Goal: Transaction & Acquisition: Download file/media

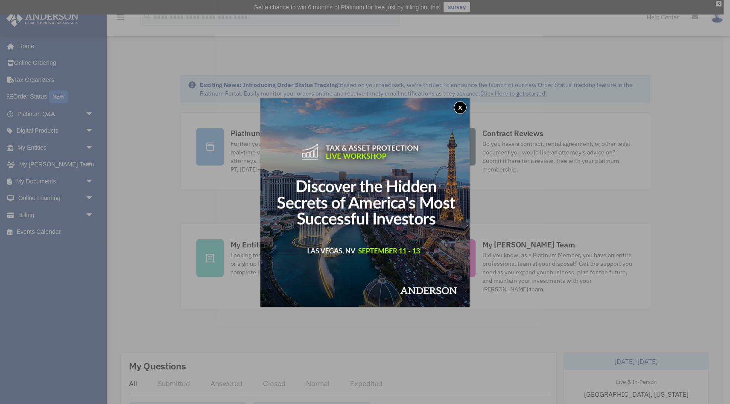
click at [460, 110] on button "x" at bounding box center [460, 107] width 13 height 13
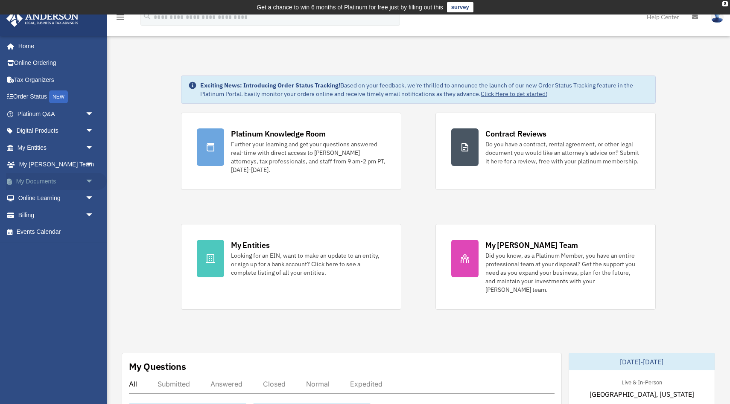
click at [85, 180] on span "arrow_drop_down" at bounding box center [93, 182] width 17 height 18
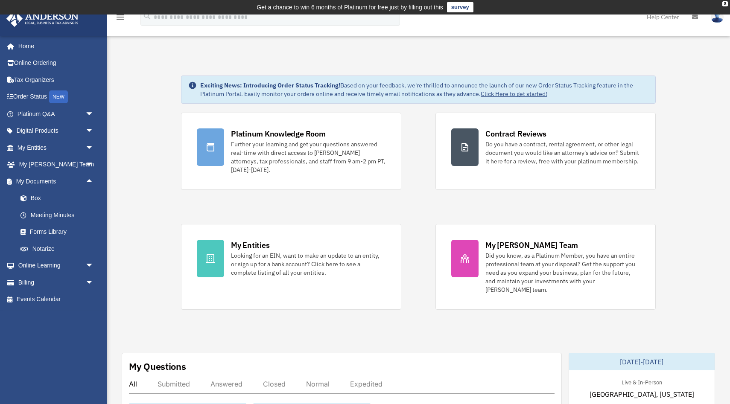
click at [93, 179] on span "arrow_drop_up" at bounding box center [93, 182] width 17 height 18
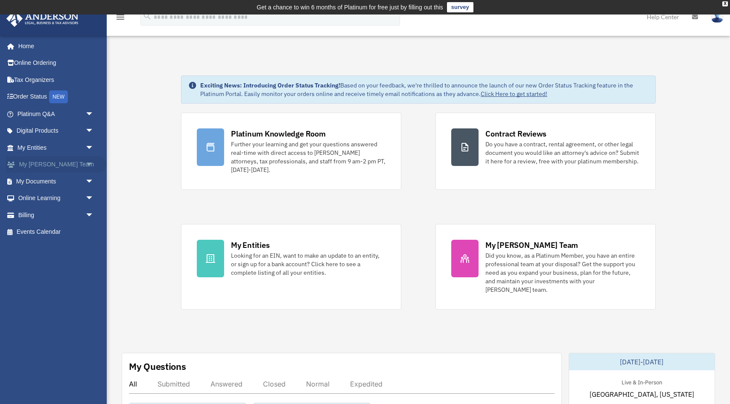
click at [92, 161] on span "arrow_drop_down" at bounding box center [93, 165] width 17 height 18
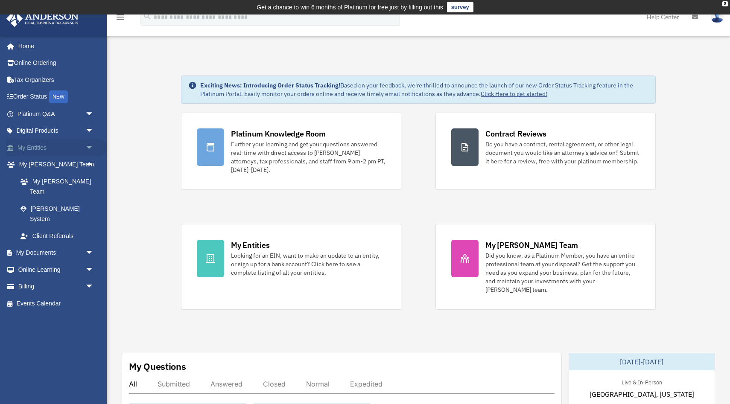
click at [91, 149] on span "arrow_drop_down" at bounding box center [93, 148] width 17 height 18
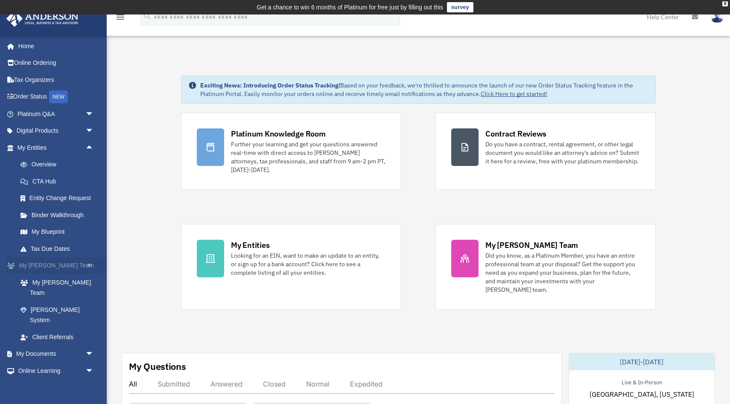
click at [94, 266] on span "arrow_drop_up" at bounding box center [93, 267] width 17 height 18
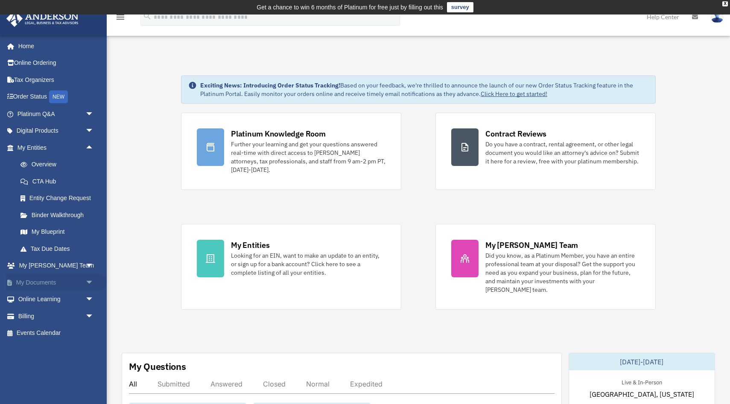
click at [90, 282] on span "arrow_drop_down" at bounding box center [93, 283] width 17 height 18
click at [44, 298] on link "Box" at bounding box center [59, 299] width 95 height 17
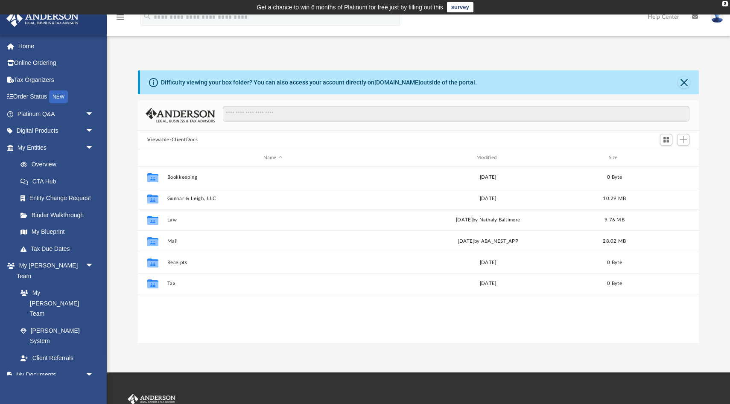
scroll to position [194, 561]
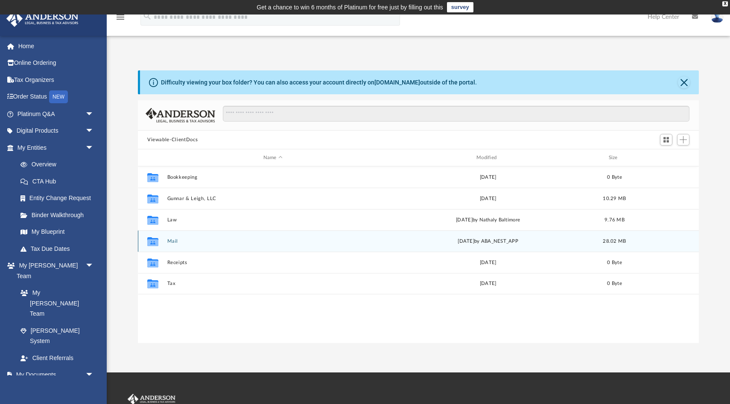
click at [188, 244] on div "Collaborated Folder Mail yesterday by ABA_NEST_APP 28.02 MB" at bounding box center [418, 241] width 561 height 21
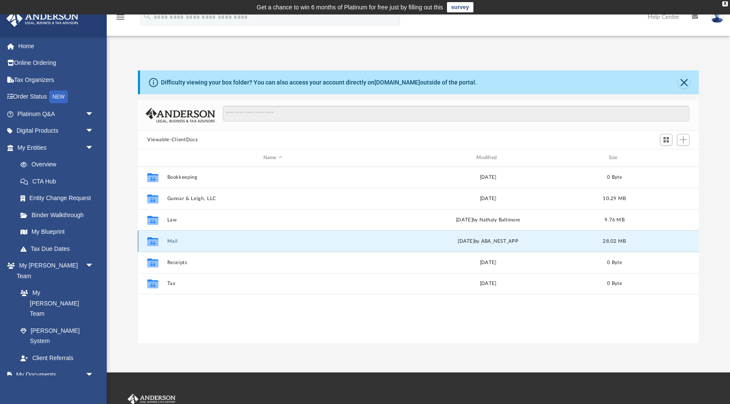
click at [173, 241] on button "Mail" at bounding box center [272, 242] width 211 height 6
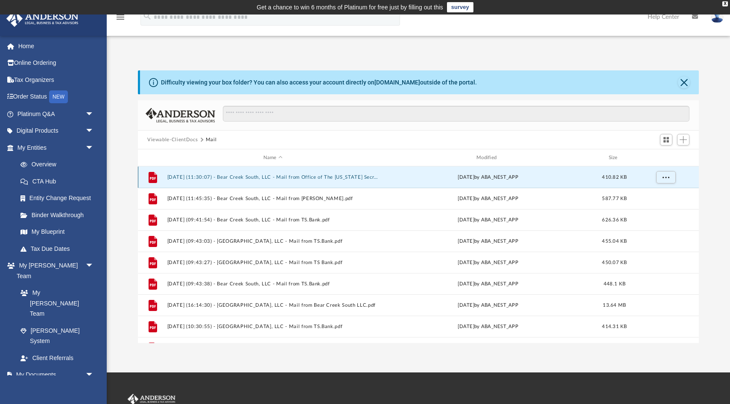
click at [242, 175] on button "2025.05.20 (11:30:07) - Bear Creek South, LLC - Mail from Office of The Iowa Se…" at bounding box center [272, 178] width 211 height 6
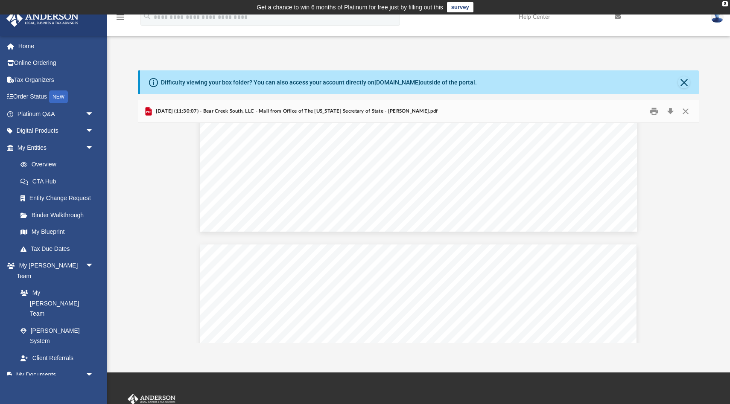
scroll to position [538, 0]
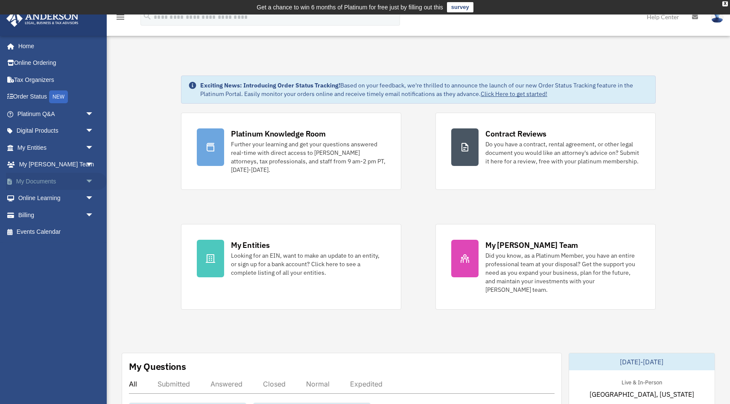
click at [97, 177] on span "arrow_drop_down" at bounding box center [93, 182] width 17 height 18
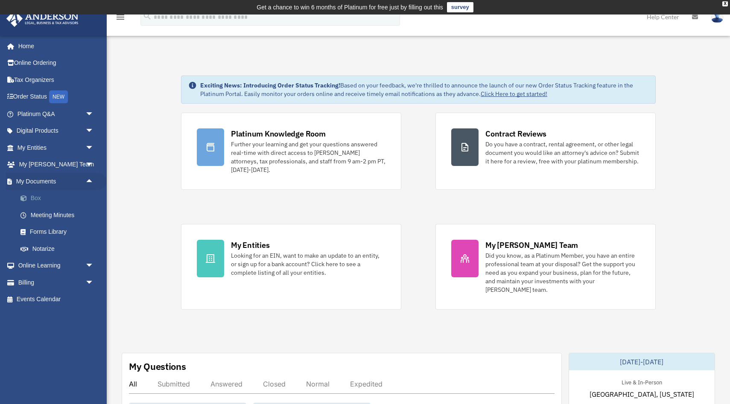
click at [32, 200] on link "Box" at bounding box center [59, 198] width 95 height 17
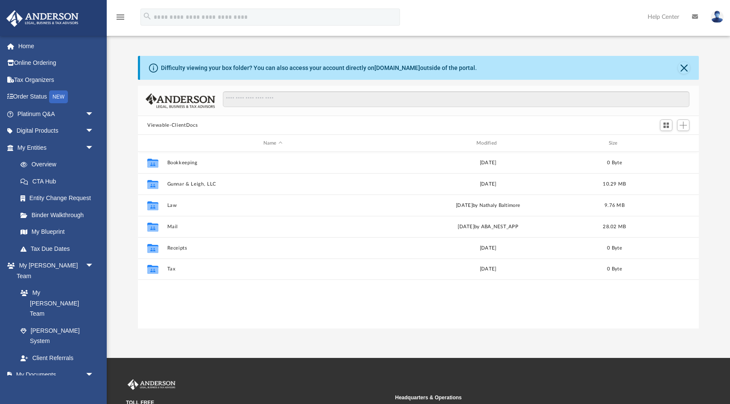
scroll to position [194, 561]
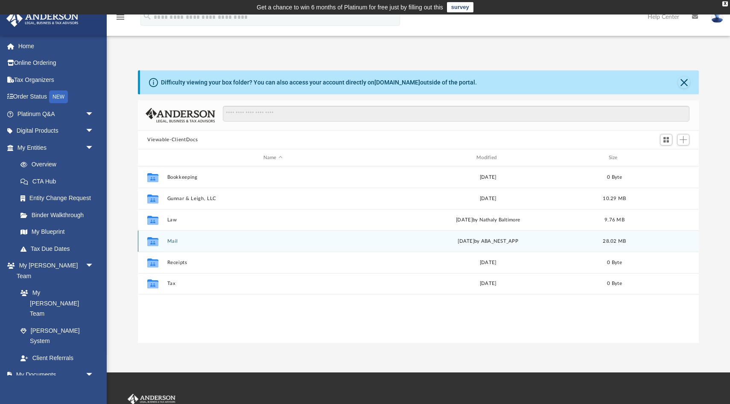
click at [174, 239] on button "Mail" at bounding box center [272, 242] width 211 height 6
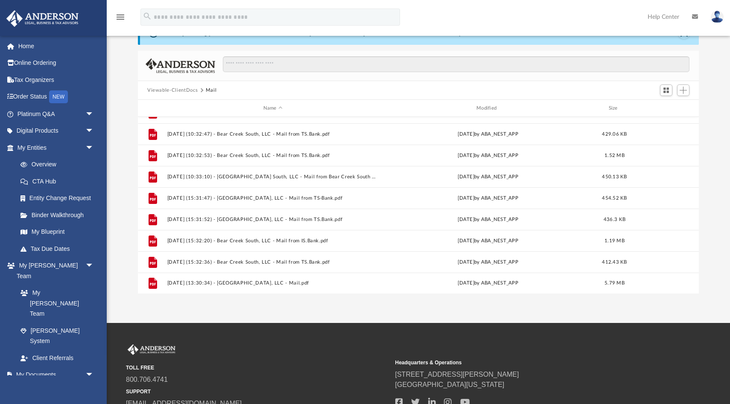
scroll to position [121, 0]
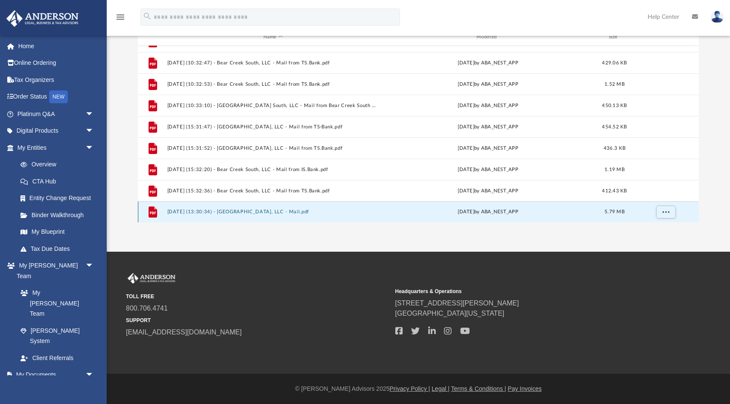
click at [246, 209] on button "2025.08.29 (13:30:34) - Bear Creek South, LLC - Mail.pdf" at bounding box center [272, 212] width 211 height 6
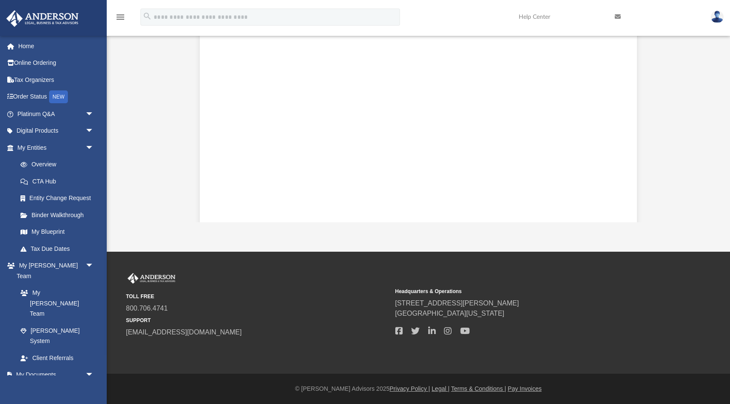
scroll to position [0, 0]
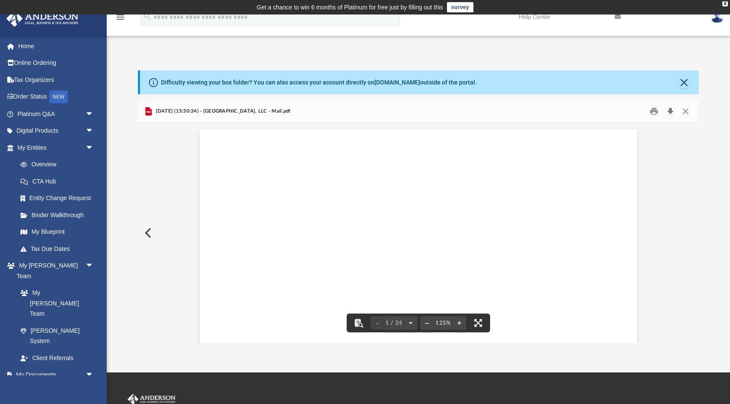
click at [673, 111] on button "Download" at bounding box center [670, 111] width 15 height 13
